Goal: Task Accomplishment & Management: Manage account settings

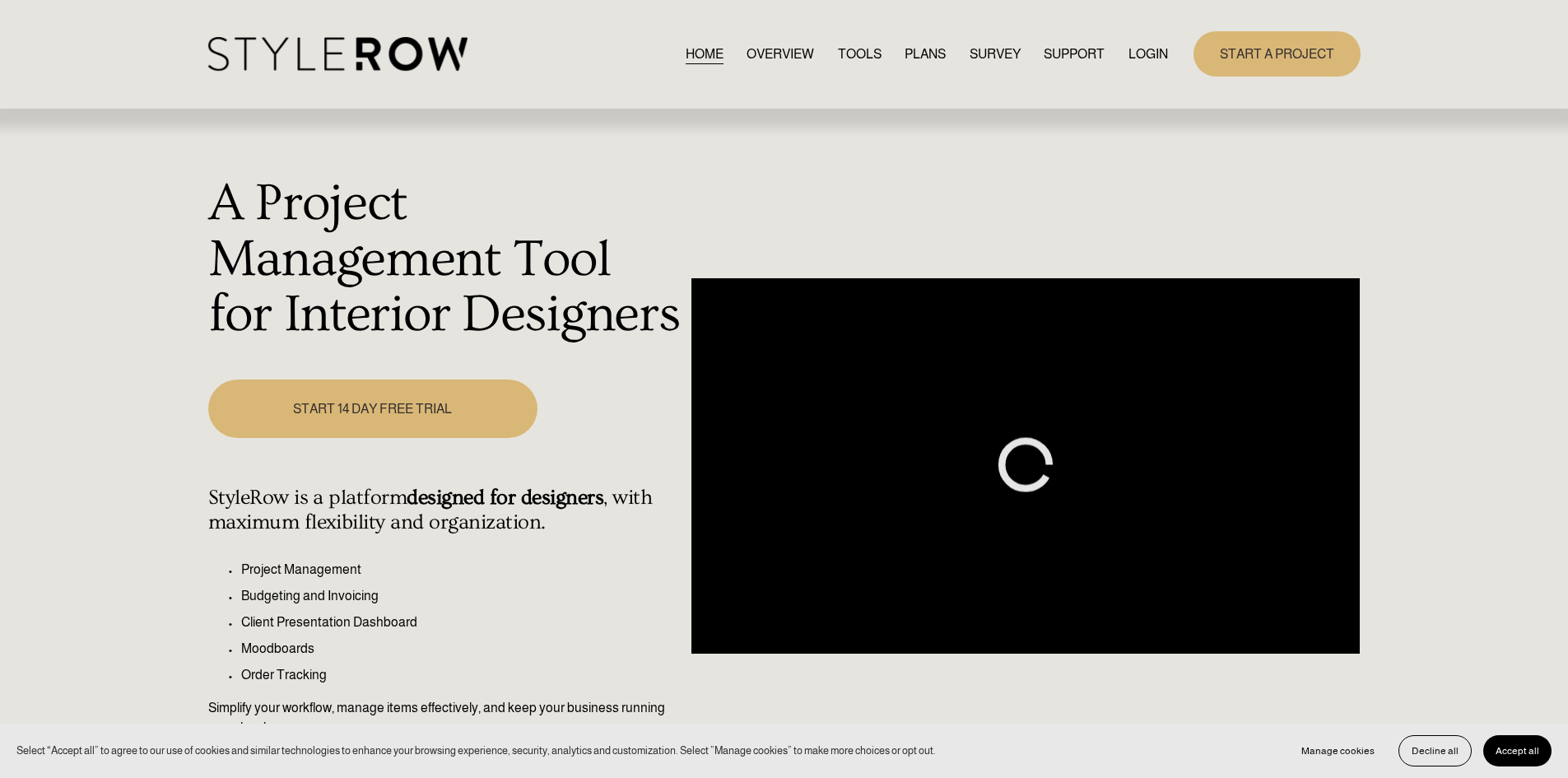
click at [1171, 47] on div "START A PROJECT" at bounding box center [1264, 54] width 192 height 45
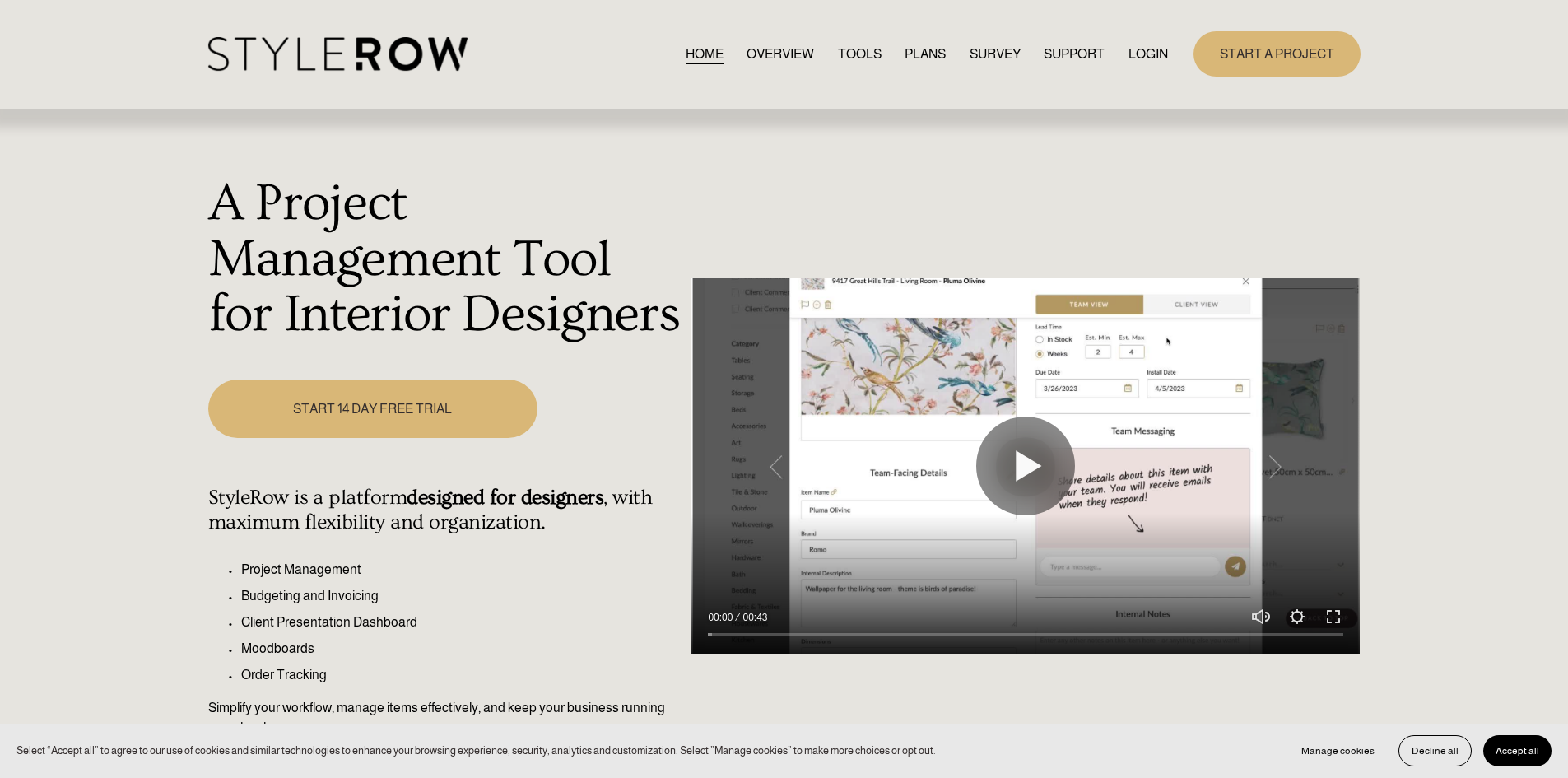
click at [1155, 55] on link "LOGIN" at bounding box center [1148, 54] width 40 height 22
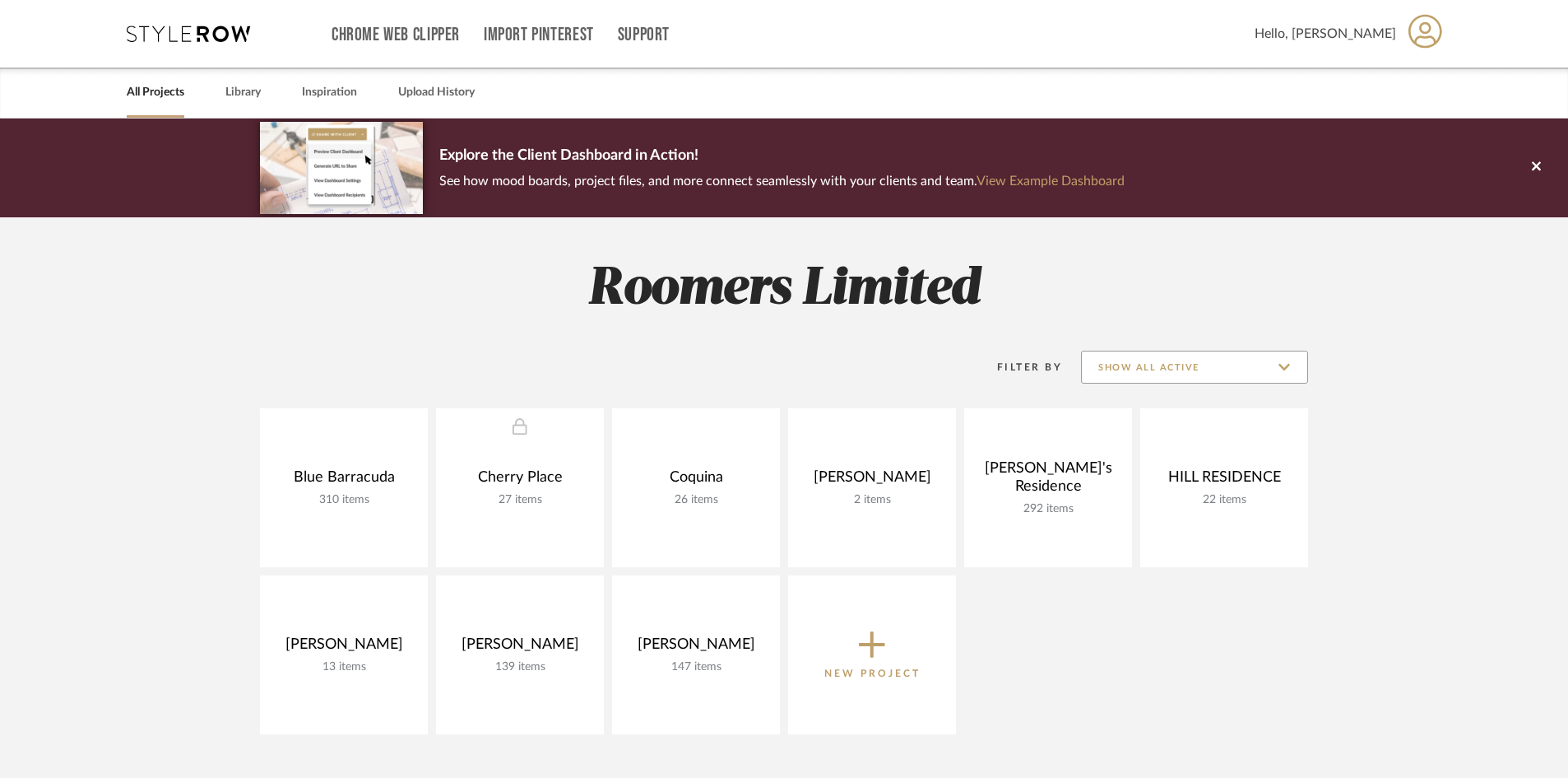
click at [1298, 365] on input "Show All Active" at bounding box center [1194, 366] width 227 height 33
click at [1125, 482] on span "Archived" at bounding box center [1197, 488] width 195 height 14
type input "Archived"
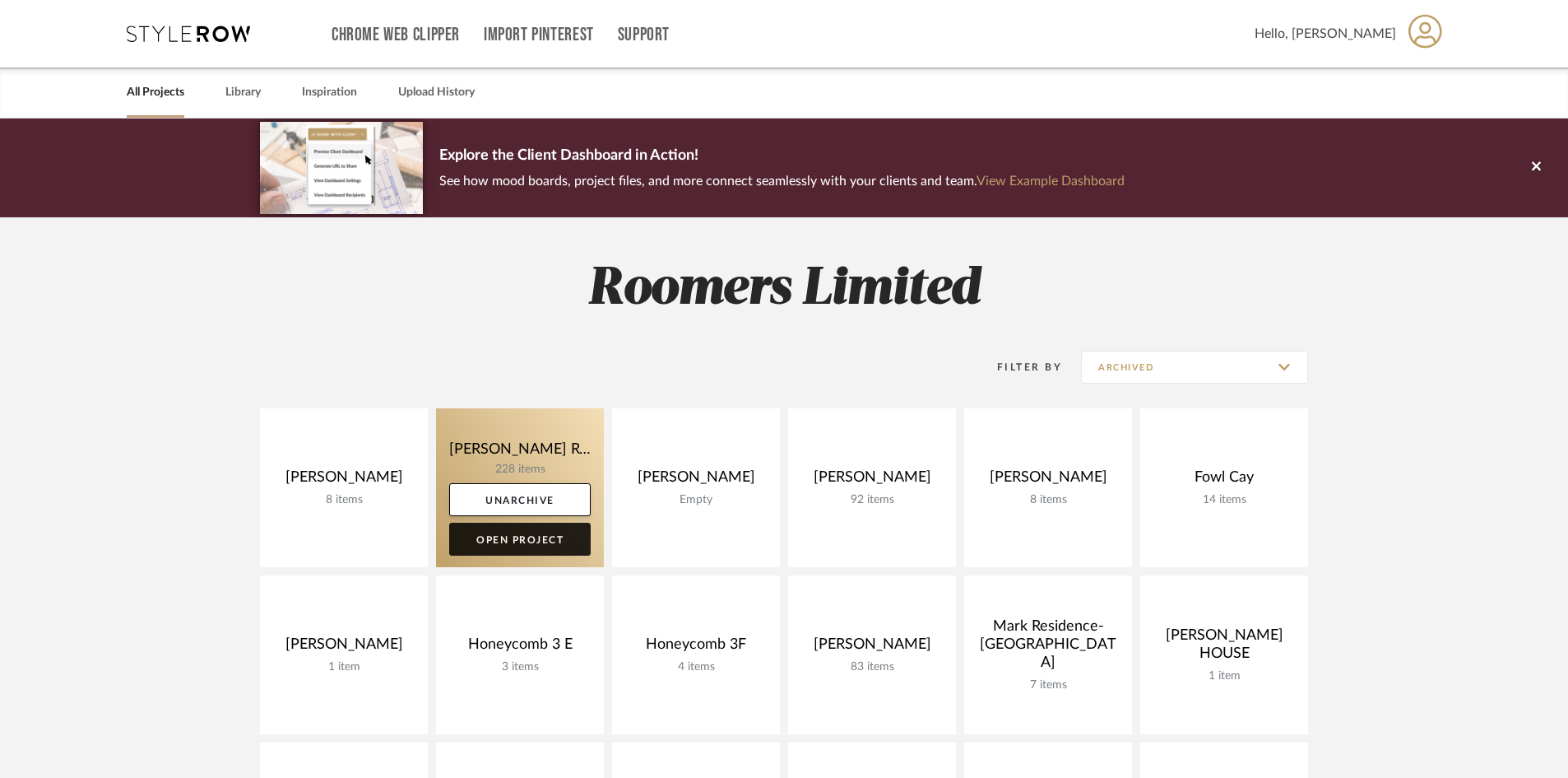
click at [491, 542] on link "Open Project" at bounding box center [520, 539] width 141 height 33
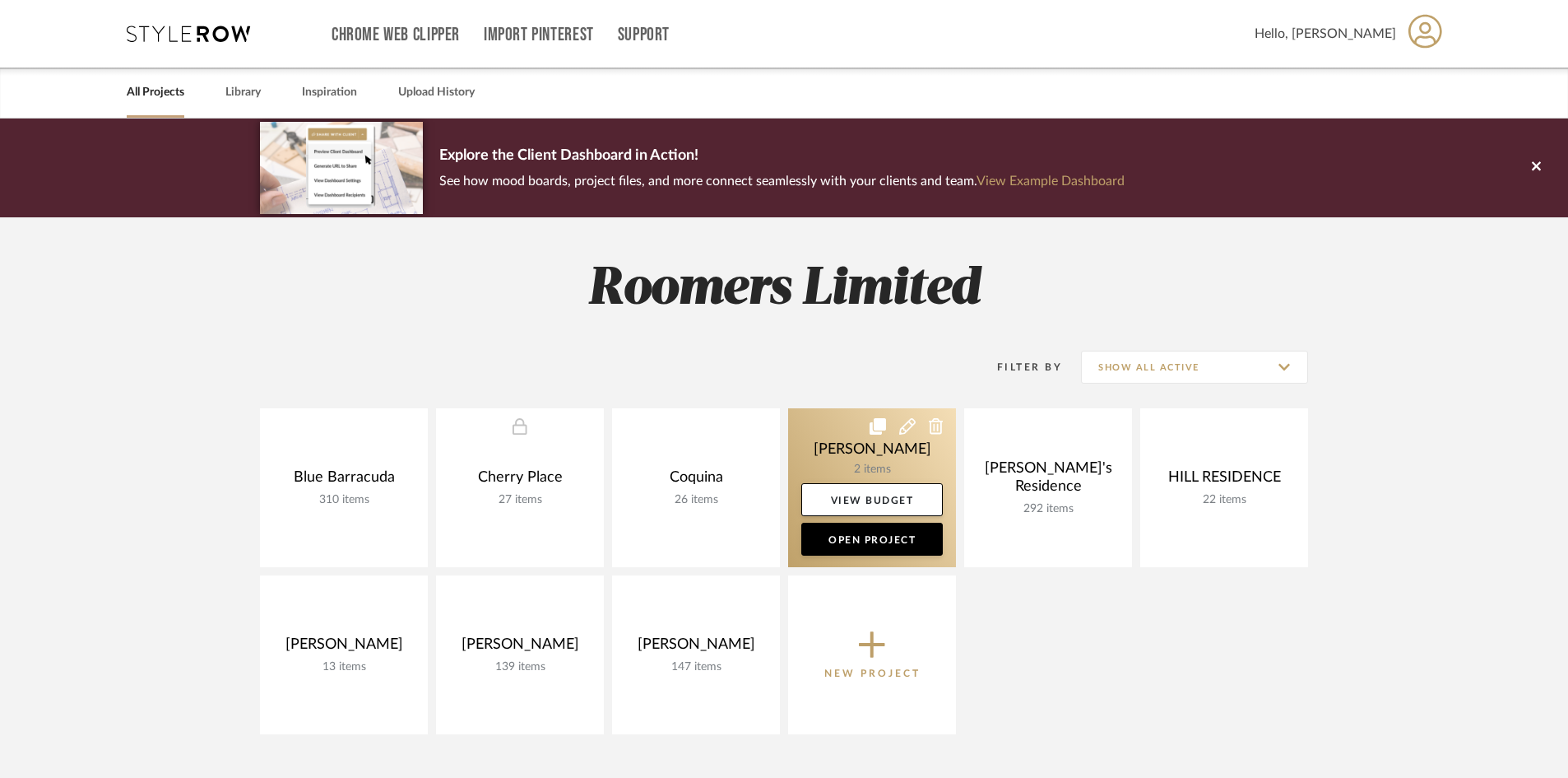
click at [933, 431] on icon at bounding box center [936, 426] width 15 height 17
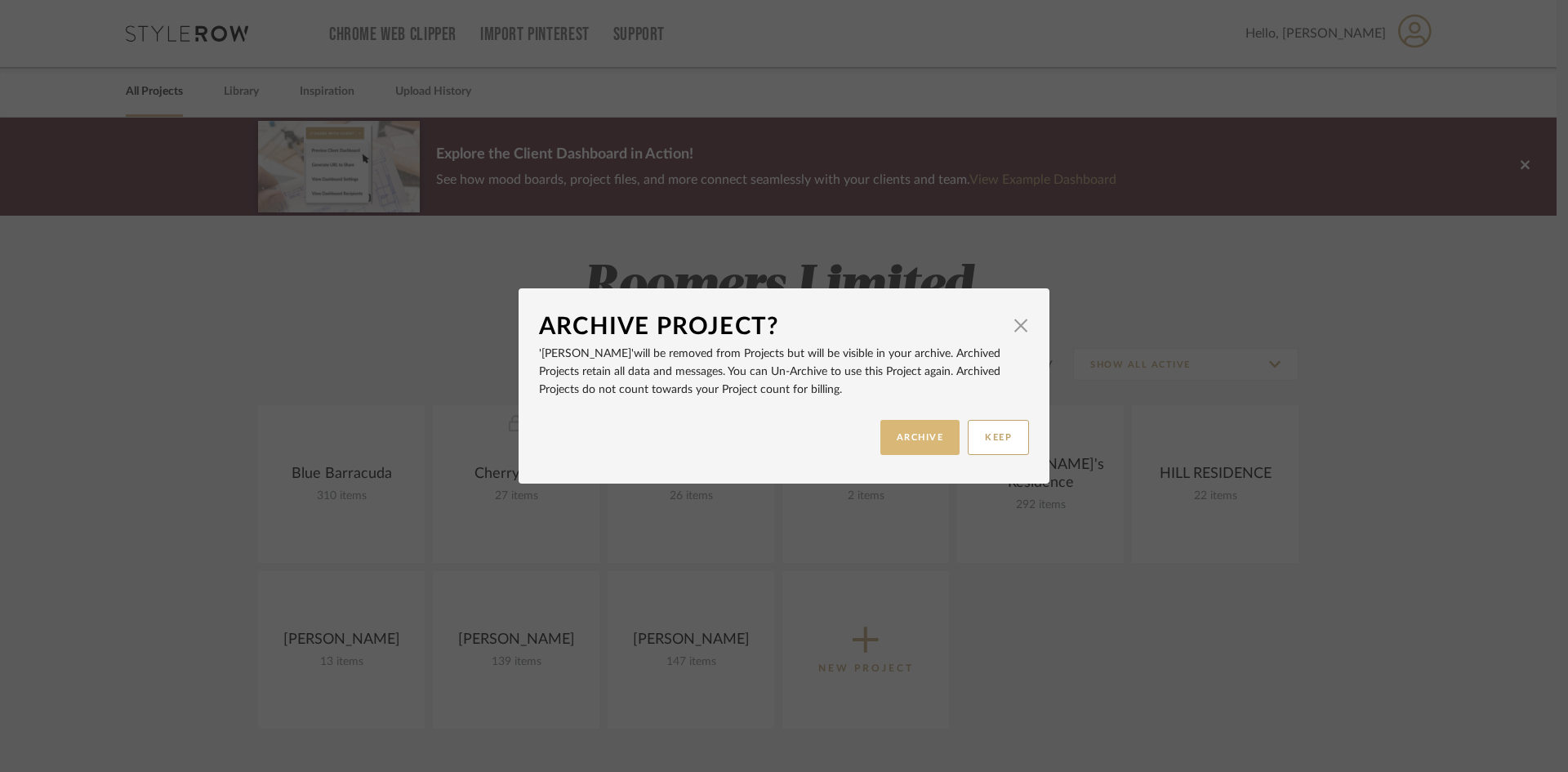
click at [918, 441] on button "ARCHIVE" at bounding box center [921, 437] width 80 height 35
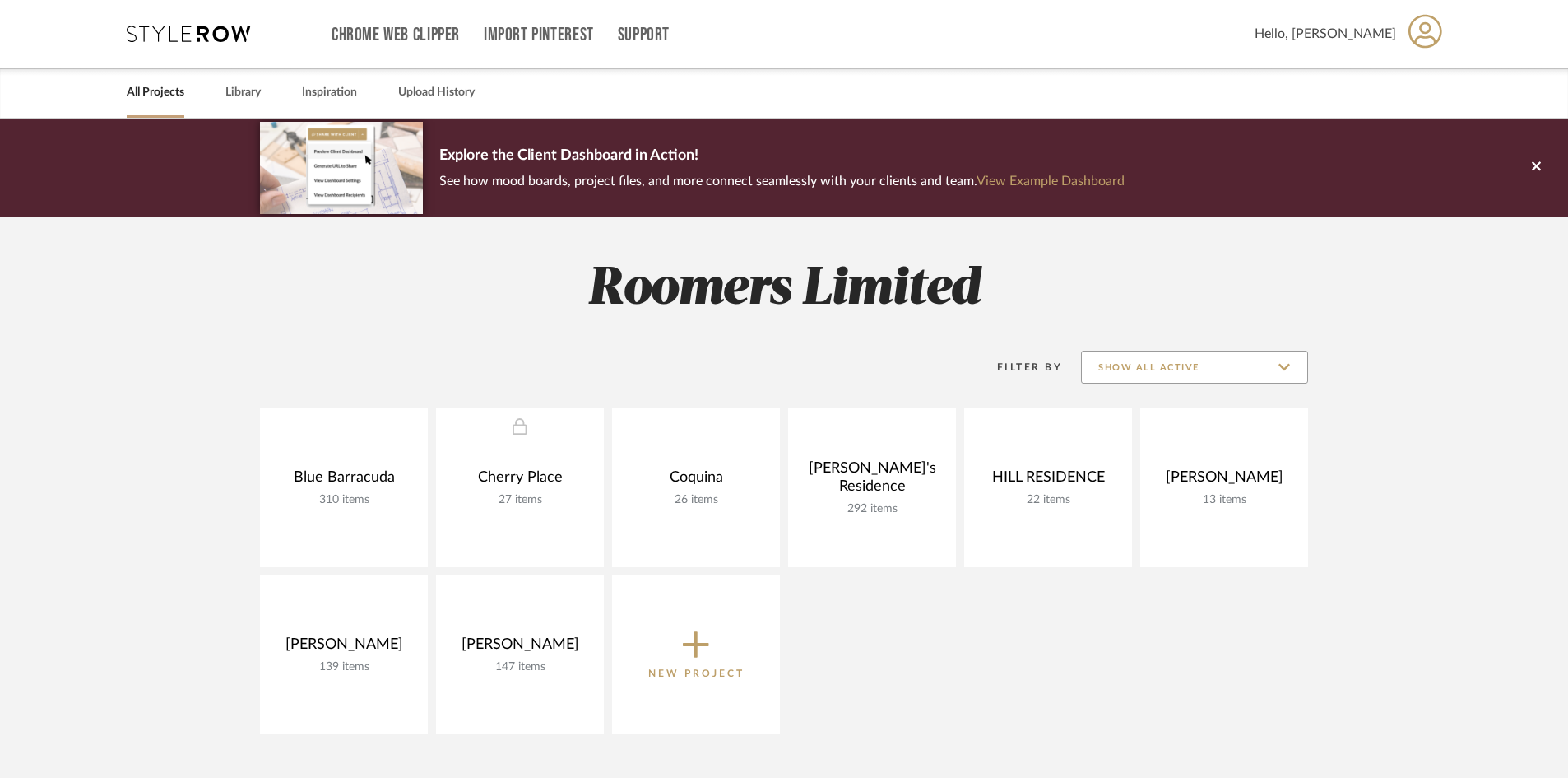
click at [1294, 371] on input "Show All Active" at bounding box center [1194, 366] width 227 height 33
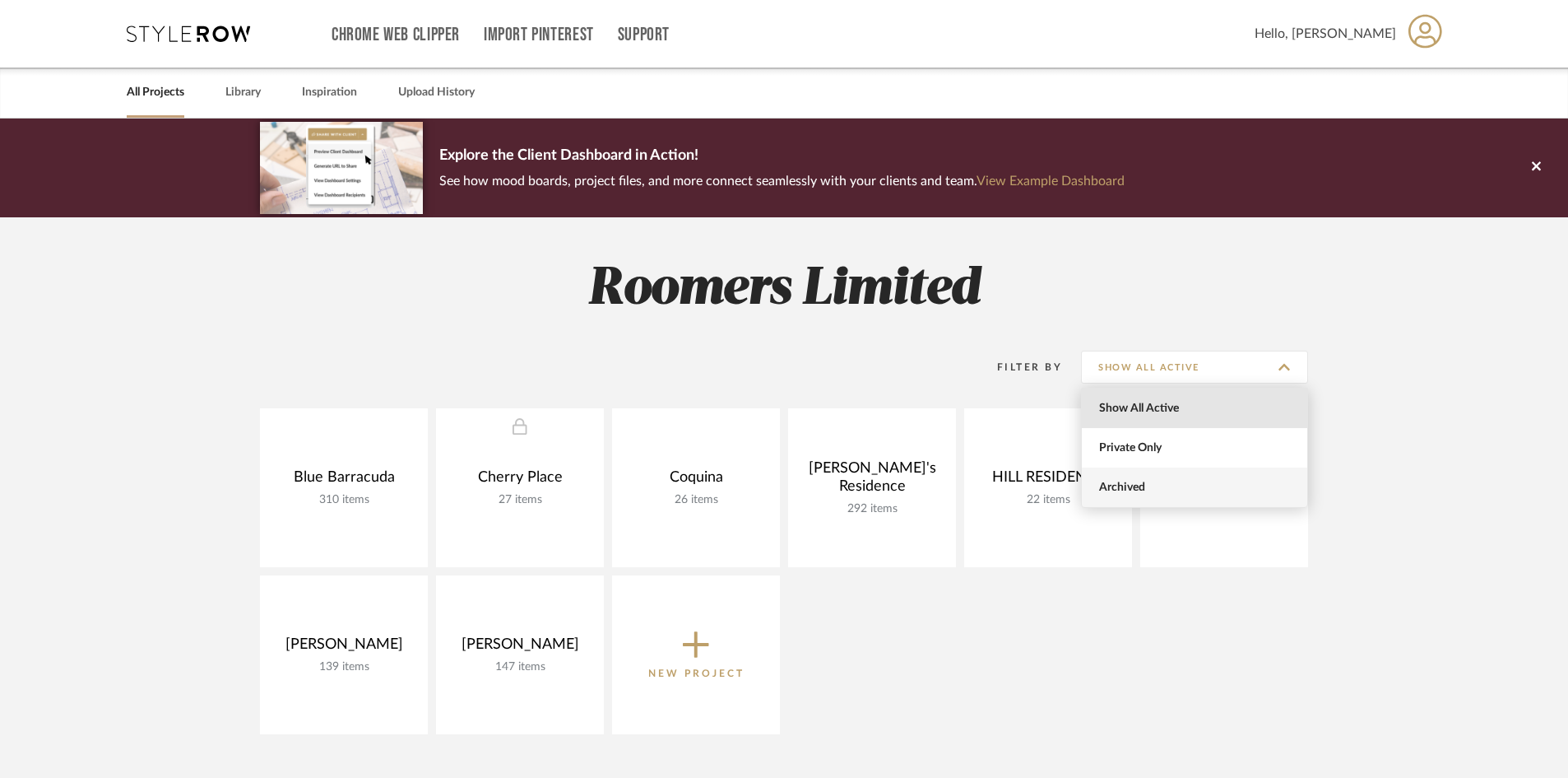
click at [1135, 485] on span "Archived" at bounding box center [1197, 488] width 195 height 14
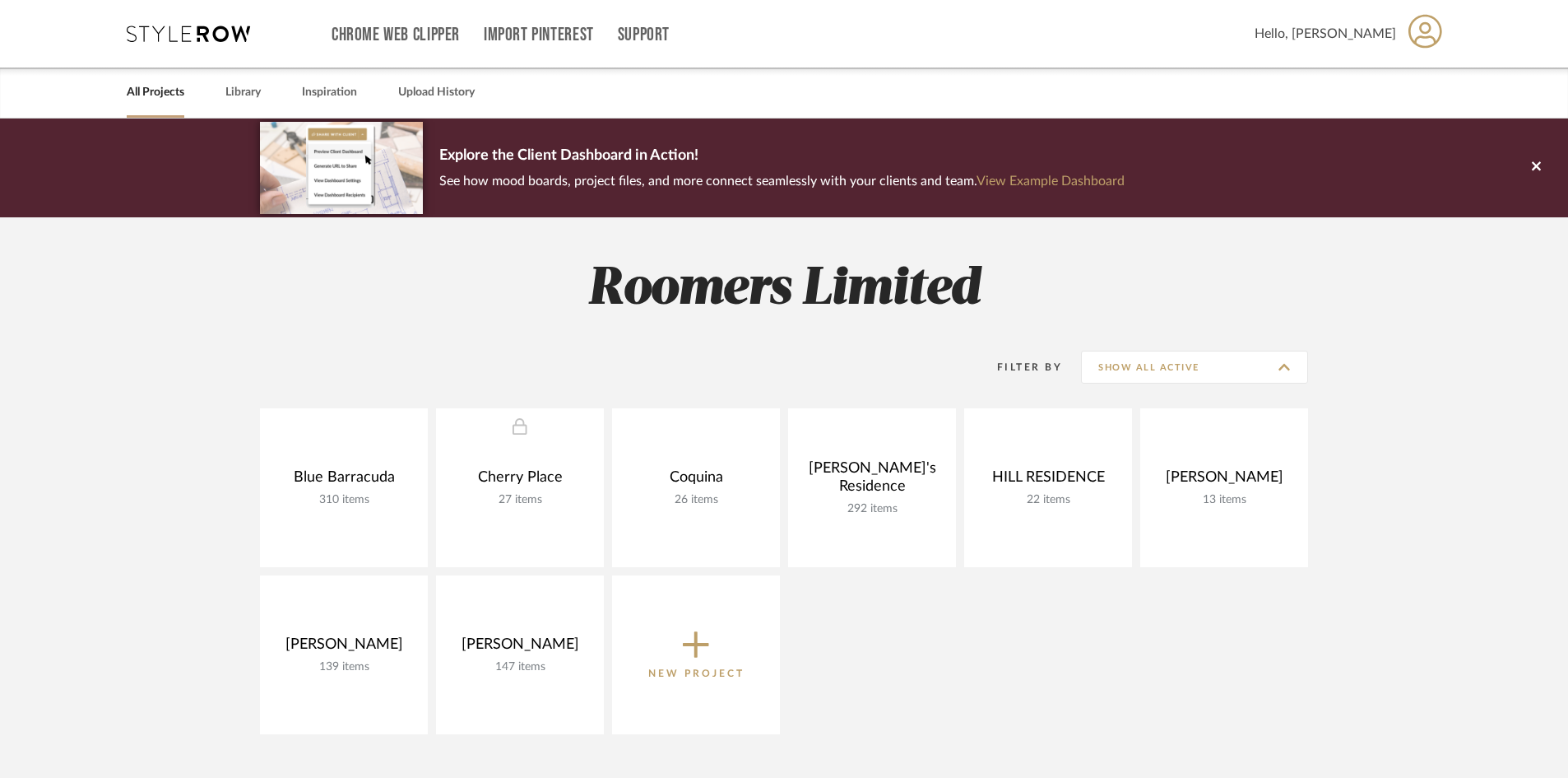
type input "Archived"
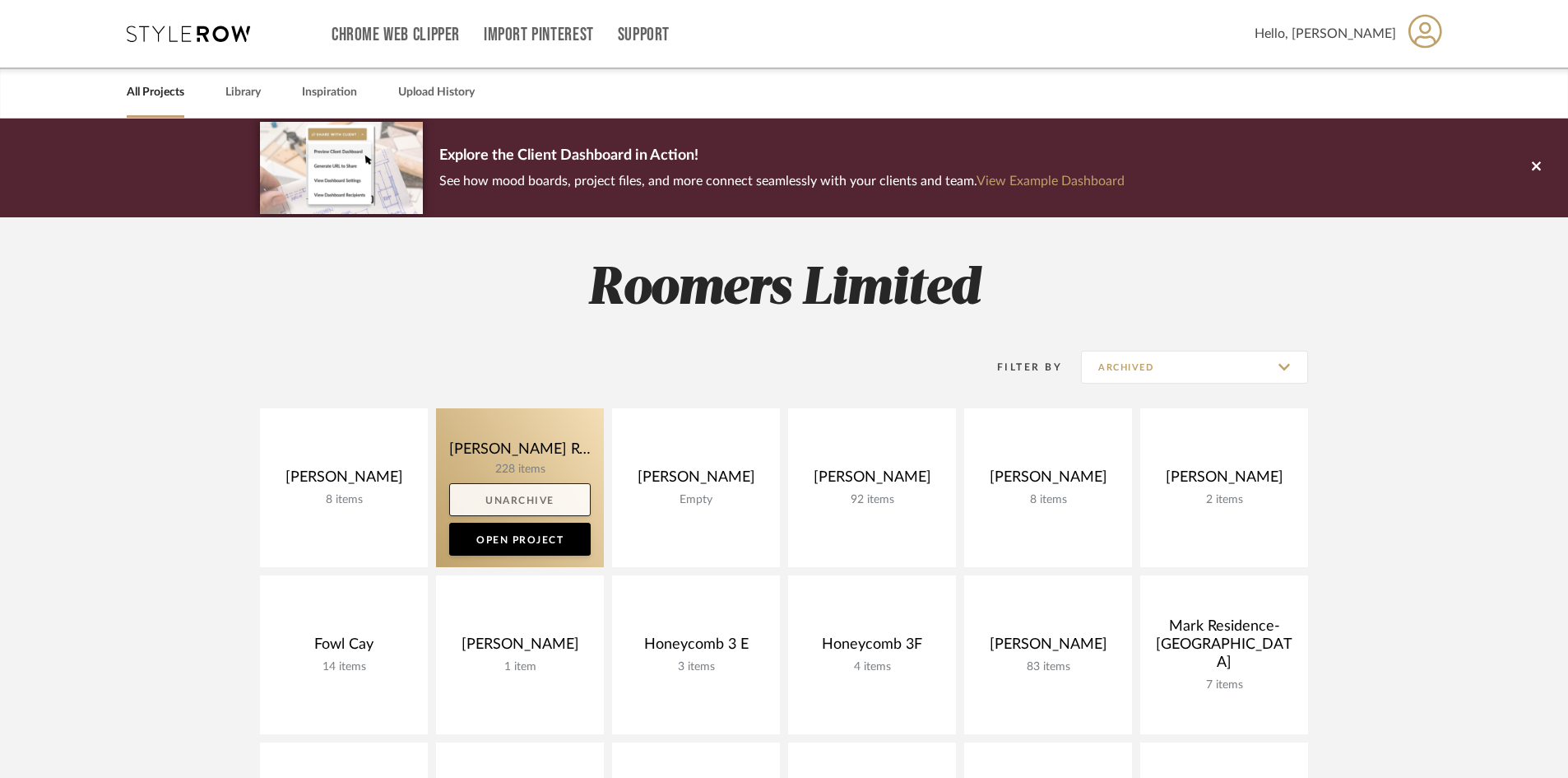
click at [506, 497] on link "Unarchive" at bounding box center [520, 499] width 141 height 33
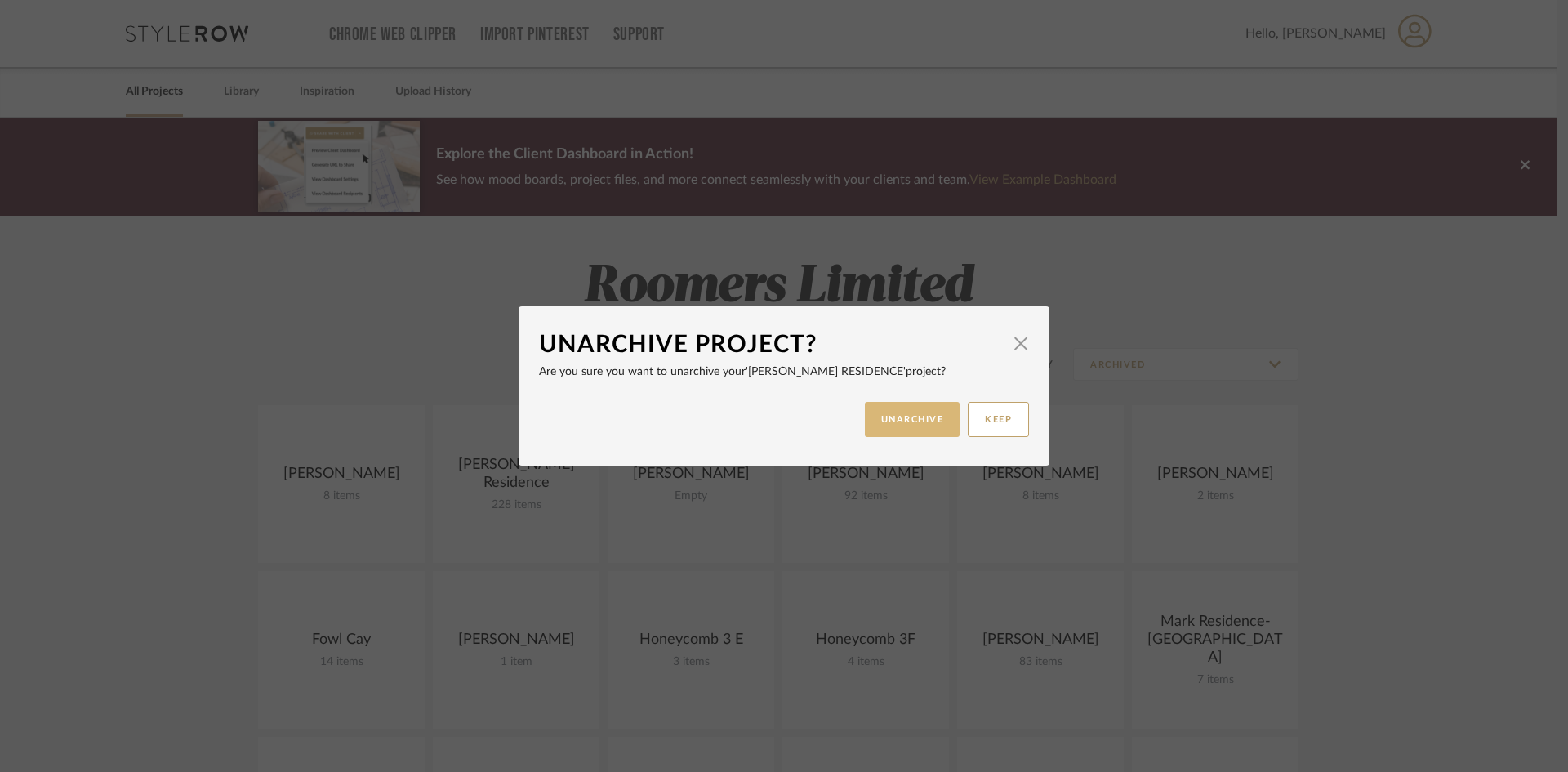
click at [905, 423] on button "UNARCHIVE" at bounding box center [912, 419] width 95 height 35
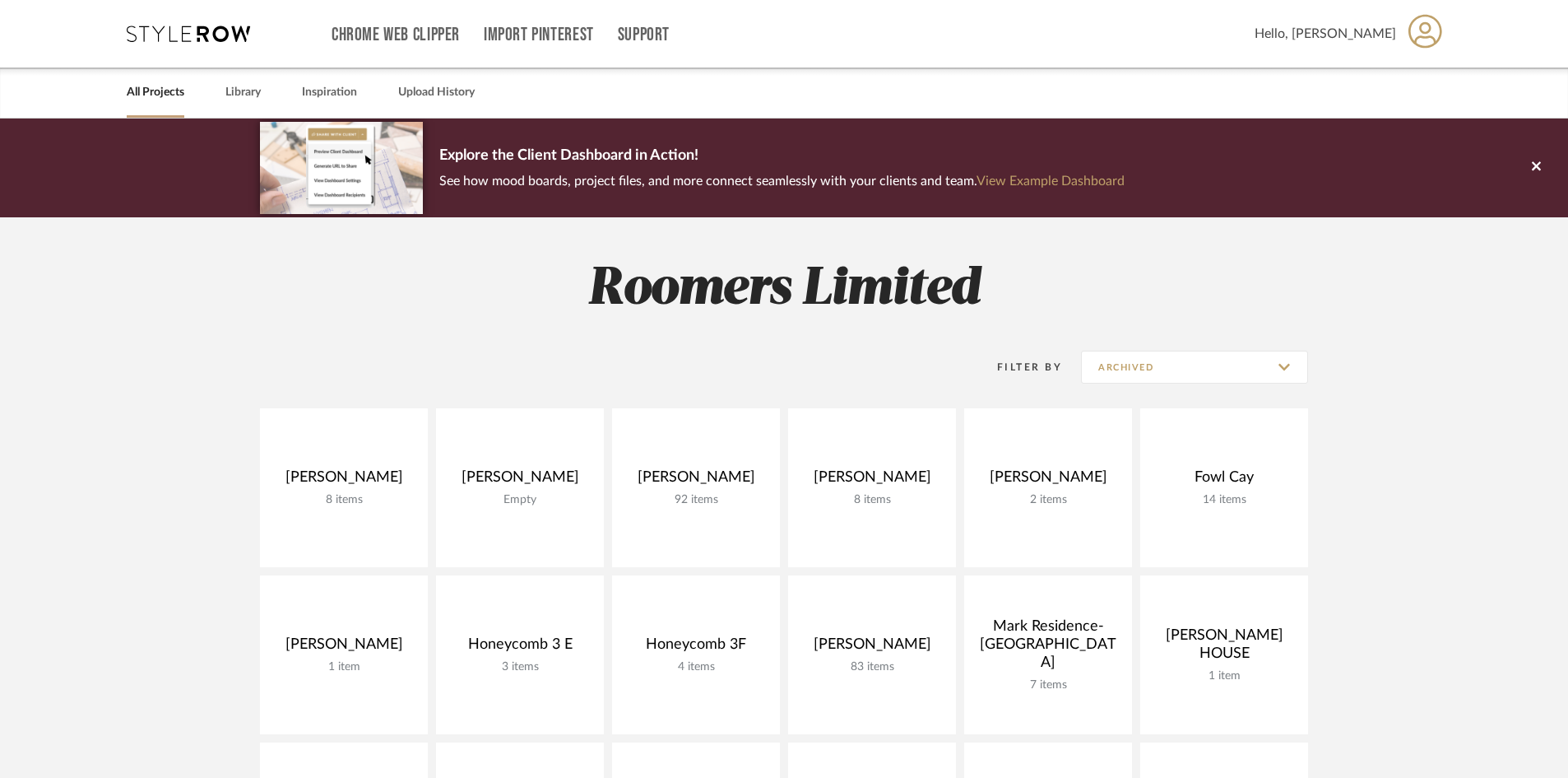
click at [145, 90] on link "All Projects" at bounding box center [156, 93] width 57 height 22
click at [148, 92] on link "All Projects" at bounding box center [156, 93] width 57 height 22
click at [242, 90] on link "Library" at bounding box center [243, 93] width 35 height 22
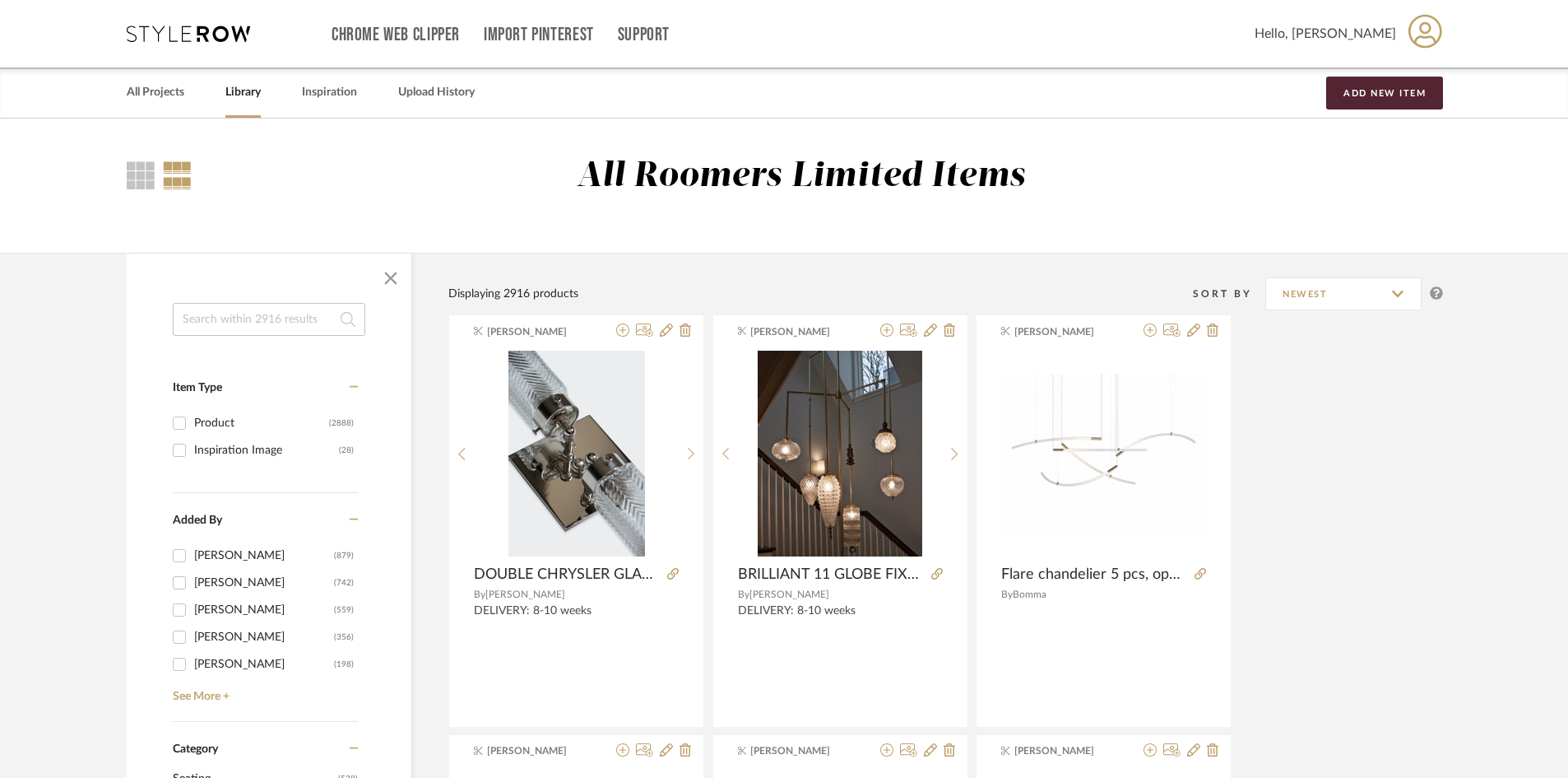
click at [161, 101] on link "All Projects" at bounding box center [156, 93] width 57 height 22
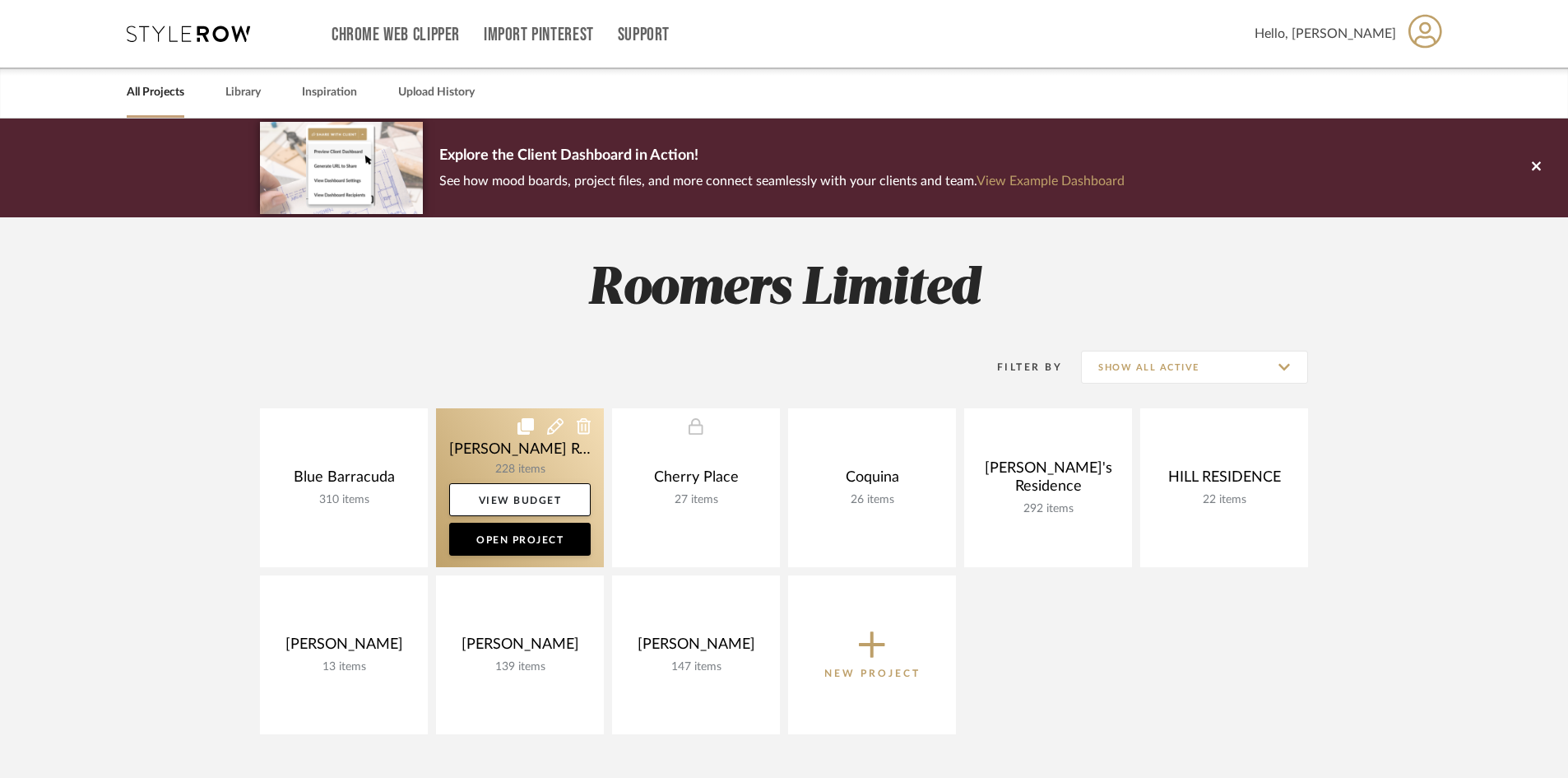
click at [533, 431] on icon at bounding box center [526, 426] width 17 height 17
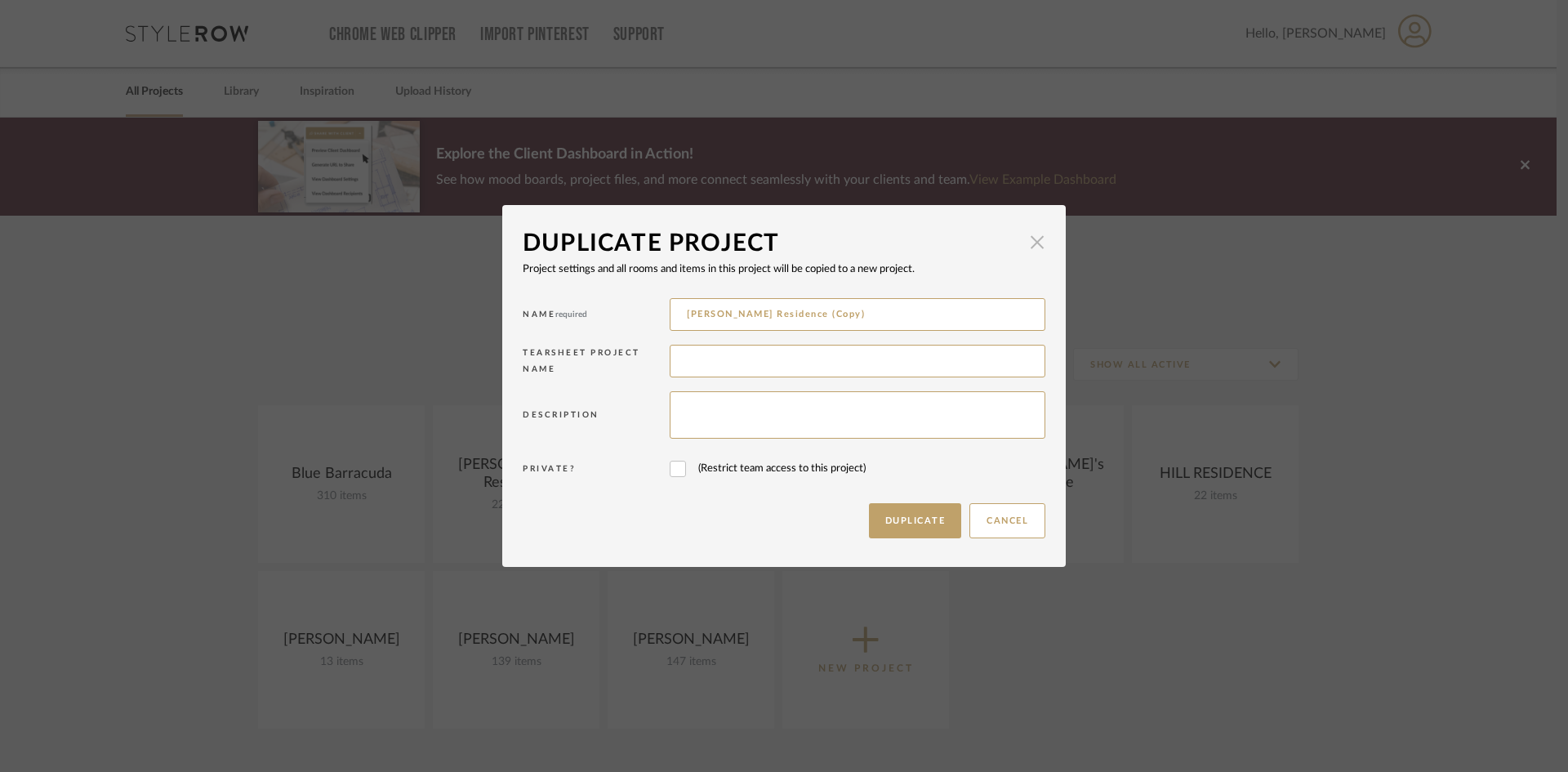
click at [1029, 245] on span "button" at bounding box center [1037, 241] width 33 height 33
